Goal: Navigation & Orientation: Understand site structure

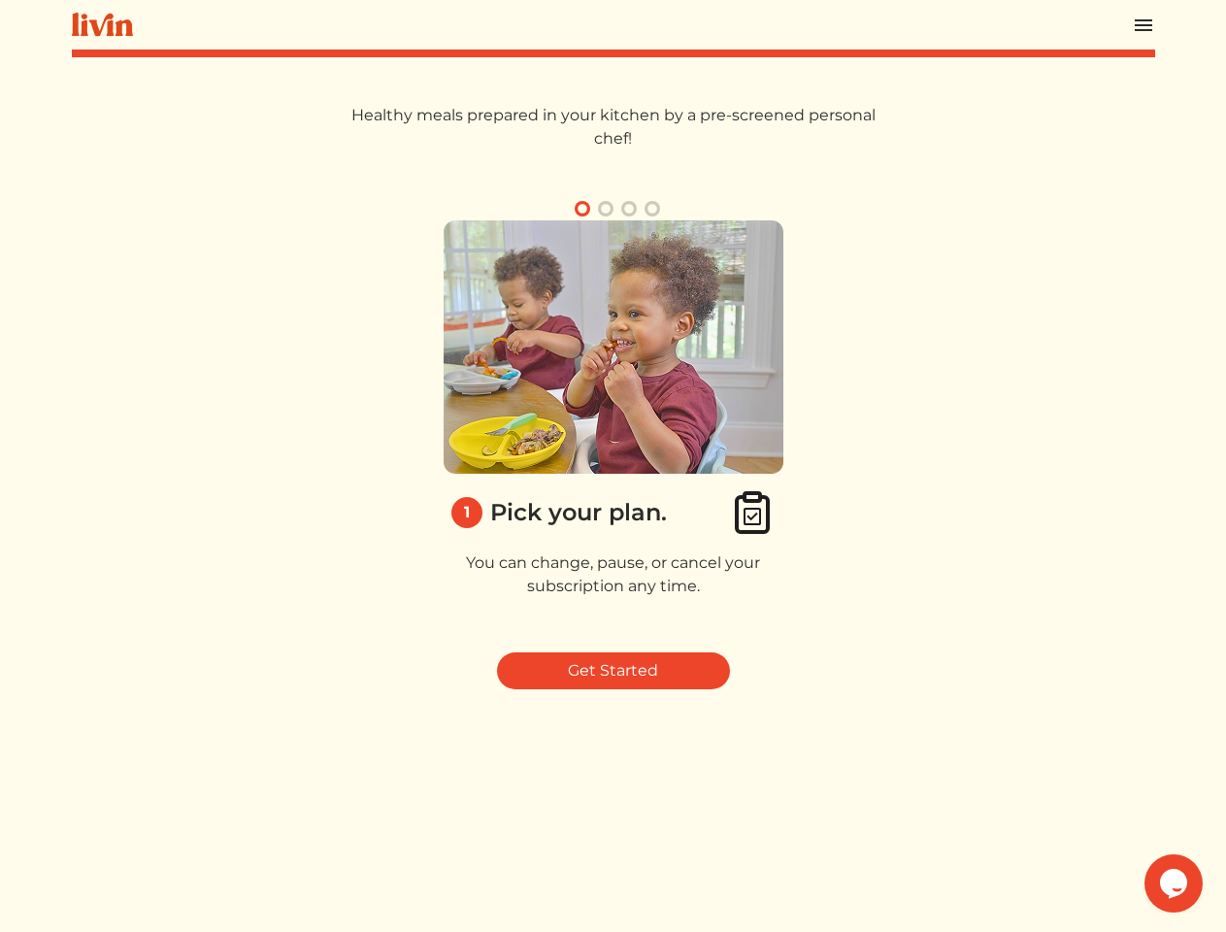
click at [613, 466] on img at bounding box center [614, 346] width 340 height 253
click at [1144, 24] on img at bounding box center [1143, 25] width 23 height 23
click at [606, 209] on button "button" at bounding box center [605, 208] width 23 height 23
click at [629, 209] on button "button" at bounding box center [629, 208] width 23 height 23
click at [652, 209] on button "button" at bounding box center [652, 208] width 23 height 23
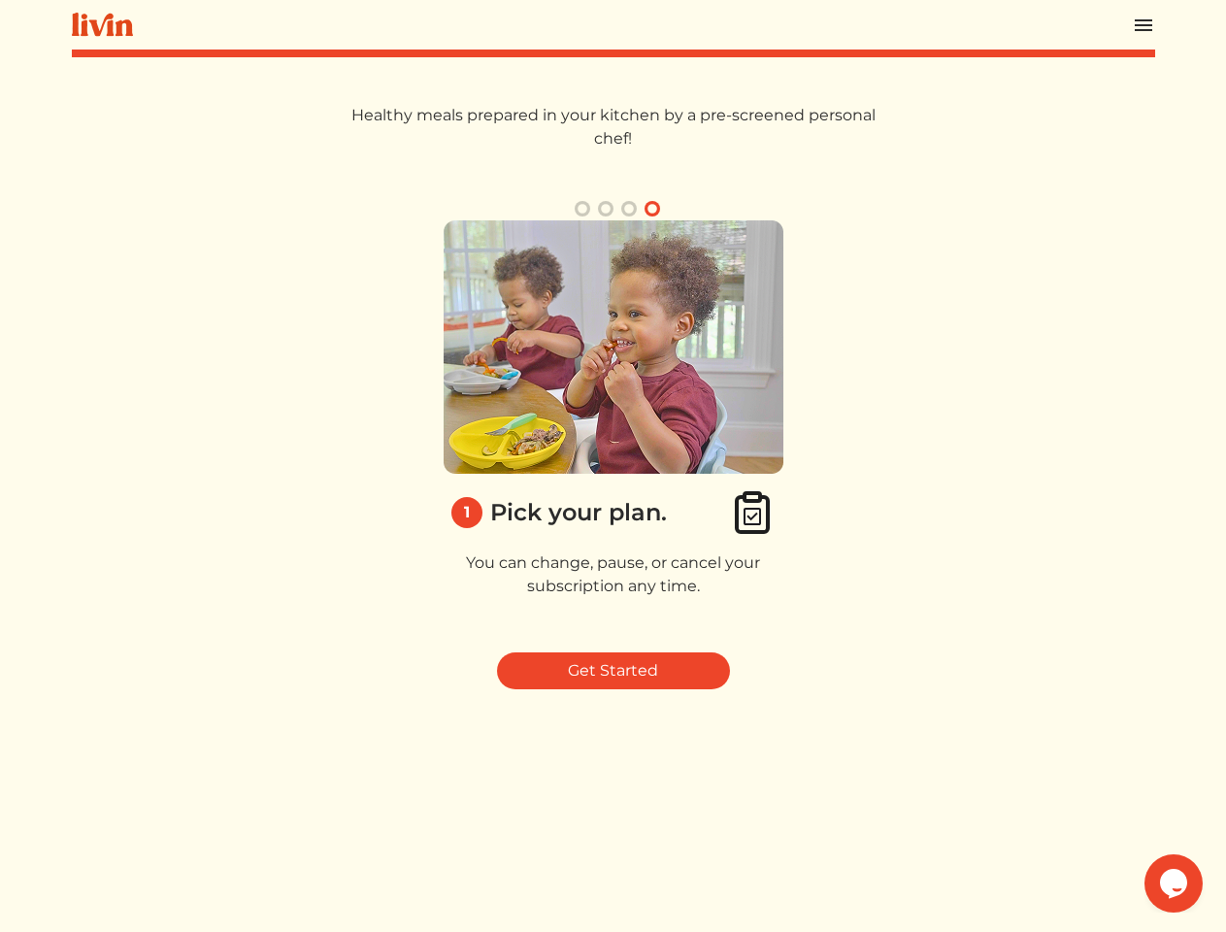
click at [614, 428] on img at bounding box center [614, 346] width 340 height 253
click at [1174, 884] on icon "Chat widget" at bounding box center [1173, 883] width 27 height 29
